Goal: Information Seeking & Learning: Learn about a topic

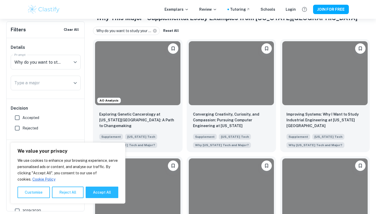
scroll to position [118, 0]
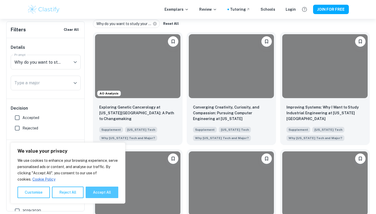
click at [91, 192] on button "Accept All" at bounding box center [102, 192] width 33 height 11
checkbox input "true"
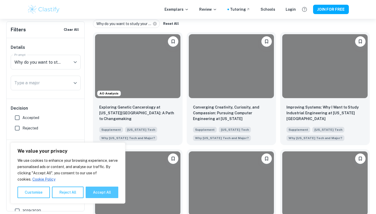
checkbox input "true"
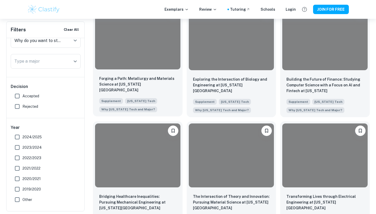
scroll to position [263, 0]
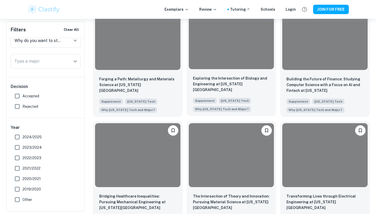
click at [209, 83] on p "Exploring the Intersection of Biology and Engineering at [US_STATE][GEOGRAPHIC_…" at bounding box center [231, 83] width 77 height 17
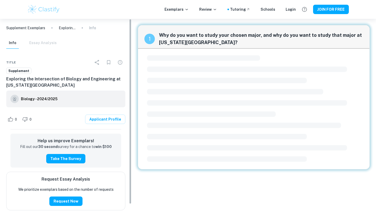
click at [129, 121] on div "Supplement Exemplars Exploring the Intersection of Biology and Engineering at […" at bounding box center [66, 116] width 132 height 195
drag, startPoint x: 129, startPoint y: 121, endPoint x: 176, endPoint y: 114, distance: 47.3
click at [177, 114] on div "Supplement Exemplars Exploring the Intersection of Biology and Engineering at […" at bounding box center [188, 116] width 376 height 195
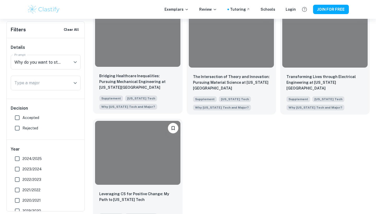
scroll to position [384, 0]
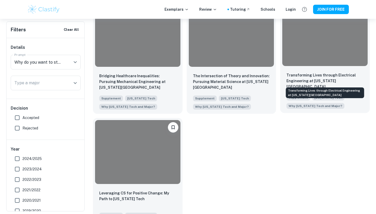
click at [349, 73] on p "Transforming Lives through Electrical Engineering at [US_STATE][GEOGRAPHIC_DATA]" at bounding box center [324, 80] width 77 height 17
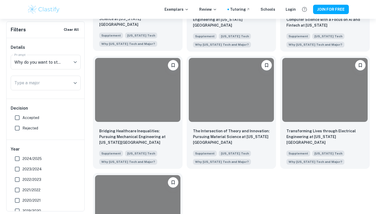
scroll to position [329, 0]
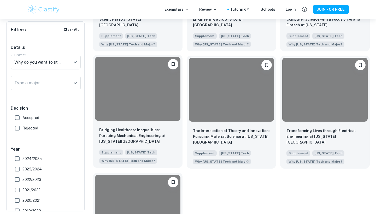
click at [109, 143] on div "Bridging Healthcare Inequalities: Pursuing Mechanical Engineering at [US_STATE]…" at bounding box center [137, 136] width 77 height 18
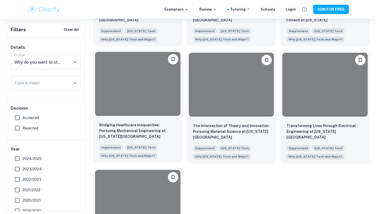
scroll to position [334, 0]
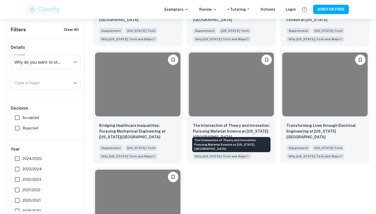
click at [202, 134] on div "The Intersection of Theory and Innovation: Pursuing Material Science at [US_STA…" at bounding box center [231, 142] width 79 height 19
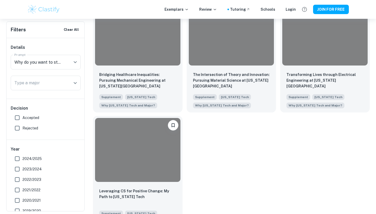
scroll to position [380, 0]
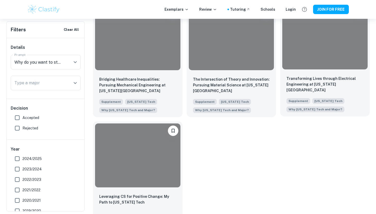
click at [329, 76] on p "Transforming Lives through Electrical Engineering at [US_STATE][GEOGRAPHIC_DATA]" at bounding box center [324, 84] width 77 height 17
